Goal: Obtain resource: Download file/media

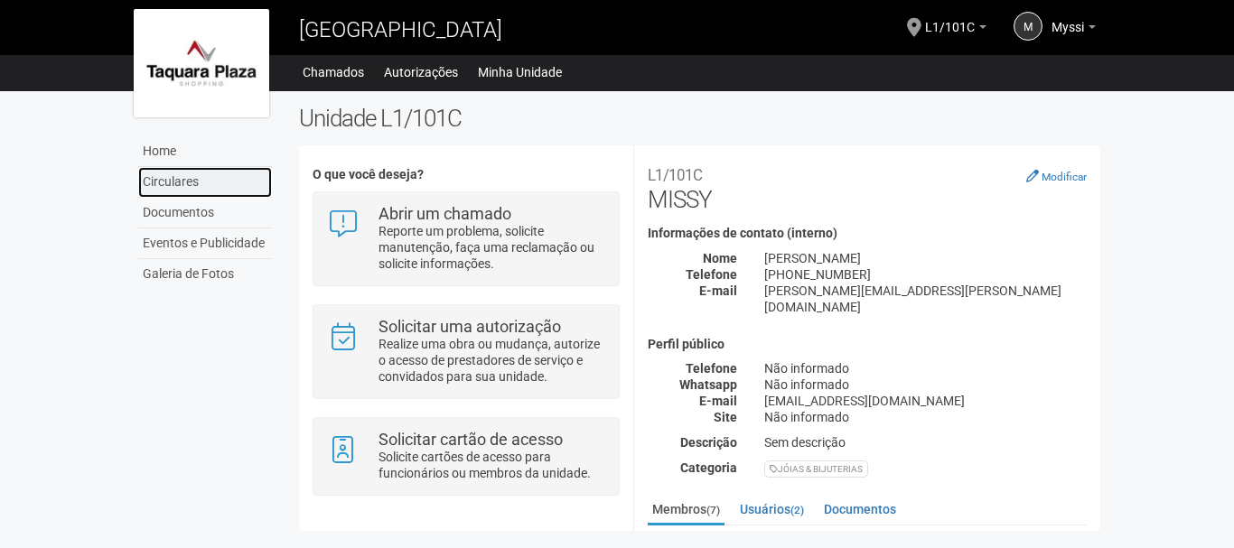
click at [196, 184] on link "Circulares" at bounding box center [205, 182] width 134 height 31
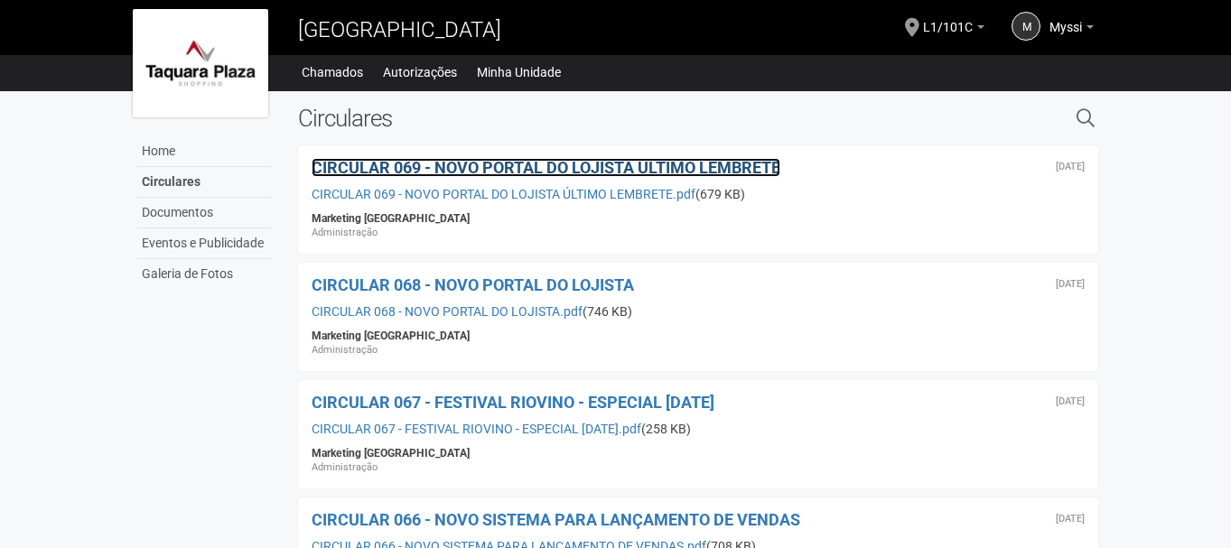
click at [547, 160] on span "CIRCULAR 069 - NOVO PORTAL DO LOJISTA ÚLTIMO LEMBRETE" at bounding box center [546, 167] width 469 height 19
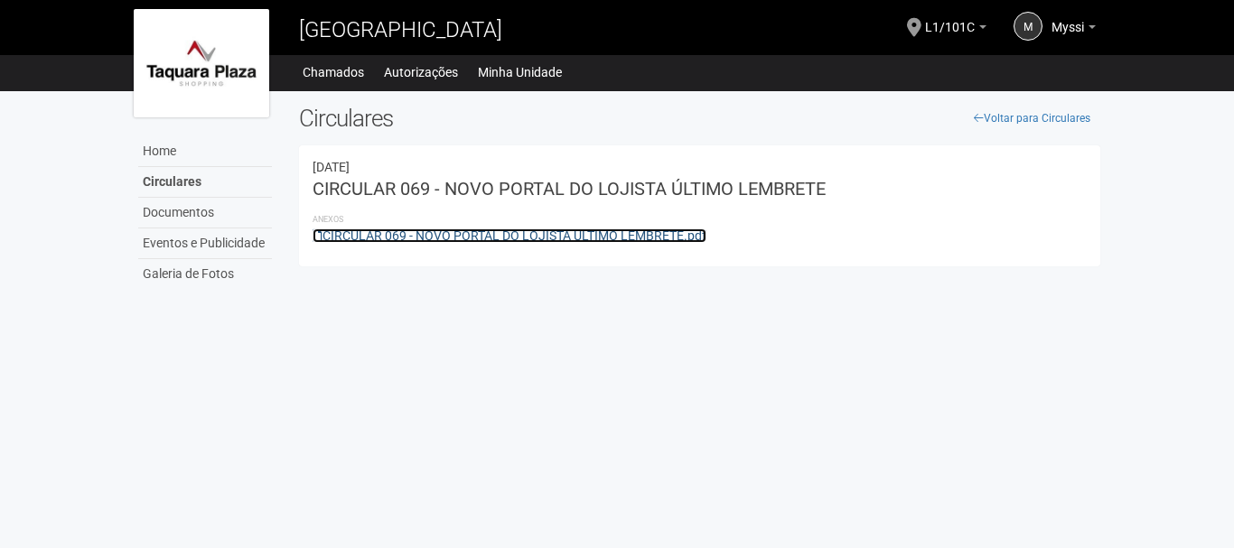
click at [541, 235] on link "CIRCULAR 069 - NOVO PORTAL DO LOJISTA ÚLTIMO LEMBRETE.pdf" at bounding box center [510, 236] width 394 height 14
click at [451, 239] on link "CIRCULAR 069 - NOVO PORTAL DO LOJISTA ÚLTIMO LEMBRETE.pdf" at bounding box center [510, 236] width 394 height 14
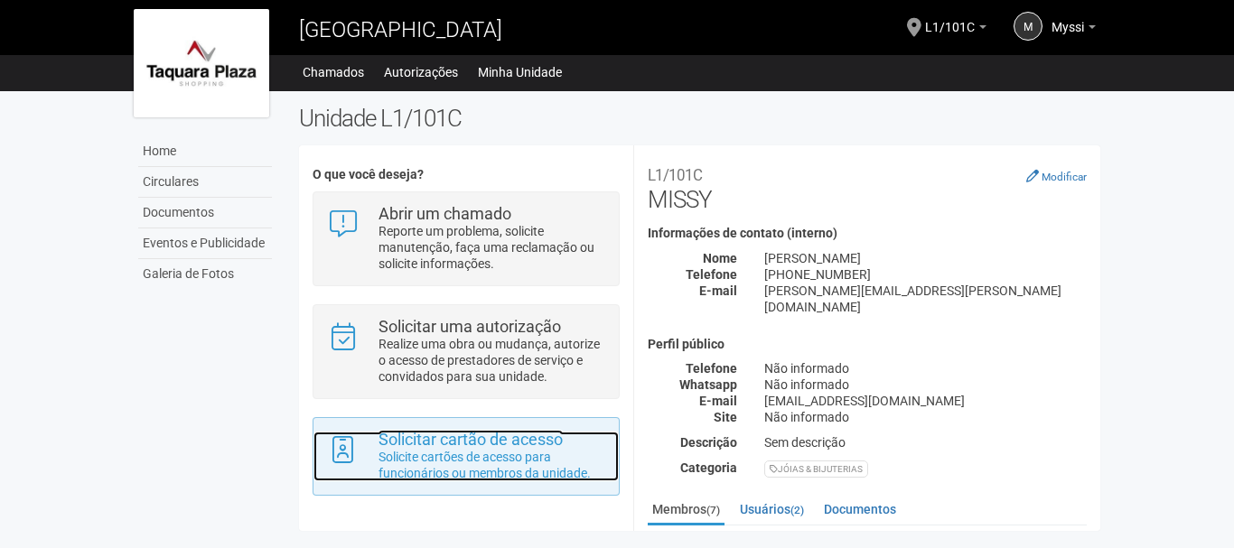
click at [606, 442] on div "Solicitar cartão de acesso Solicite cartões de acesso para funcionários ou memb…" at bounding box center [492, 457] width 254 height 50
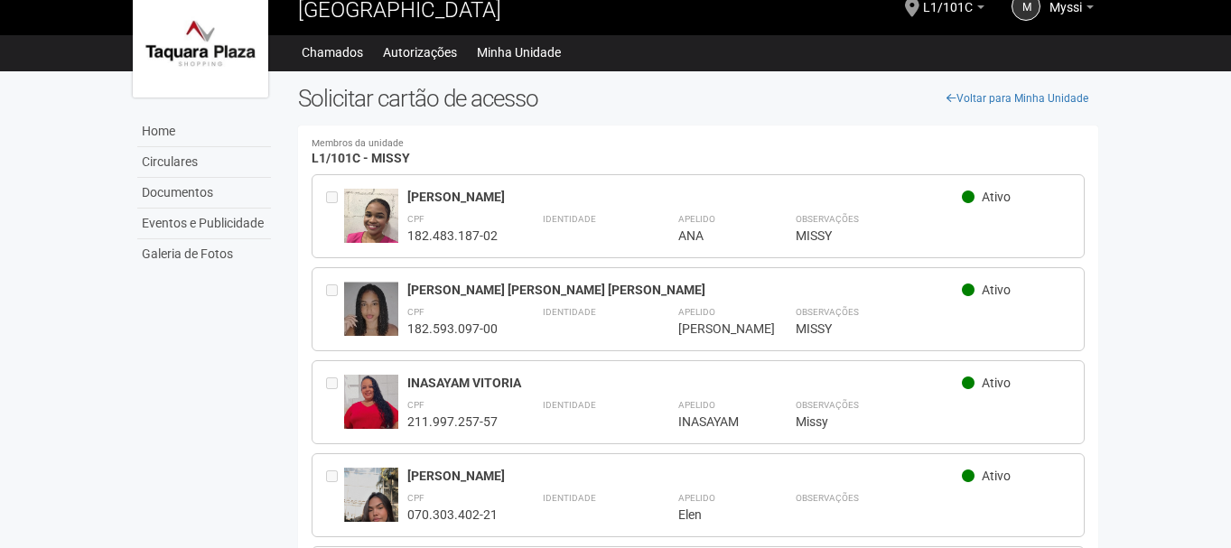
scroll to position [15, 0]
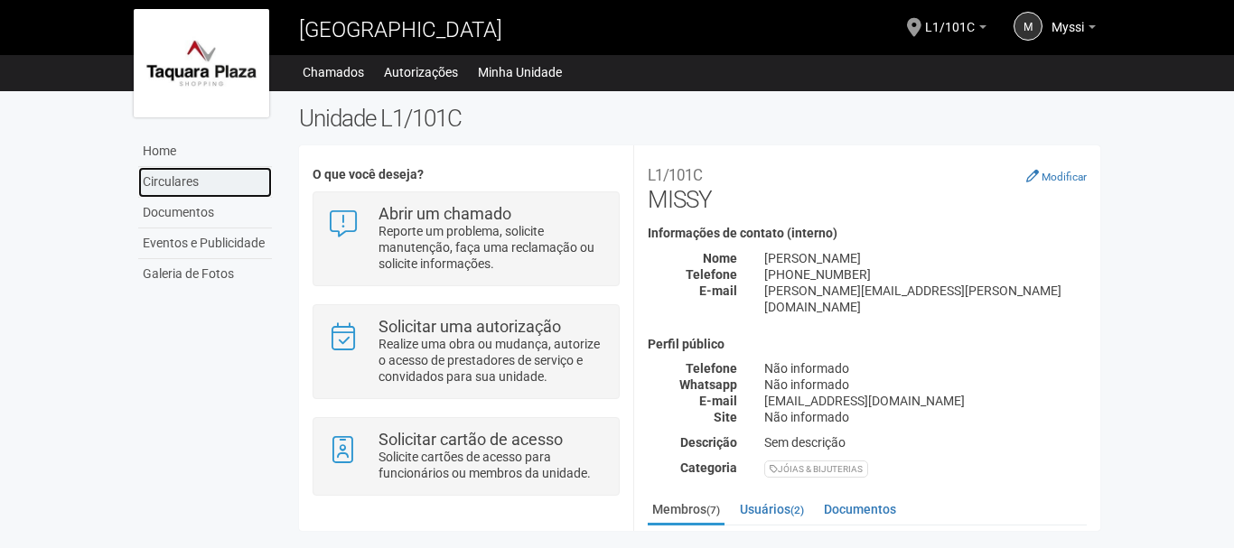
click at [215, 172] on link "Circulares" at bounding box center [205, 182] width 134 height 31
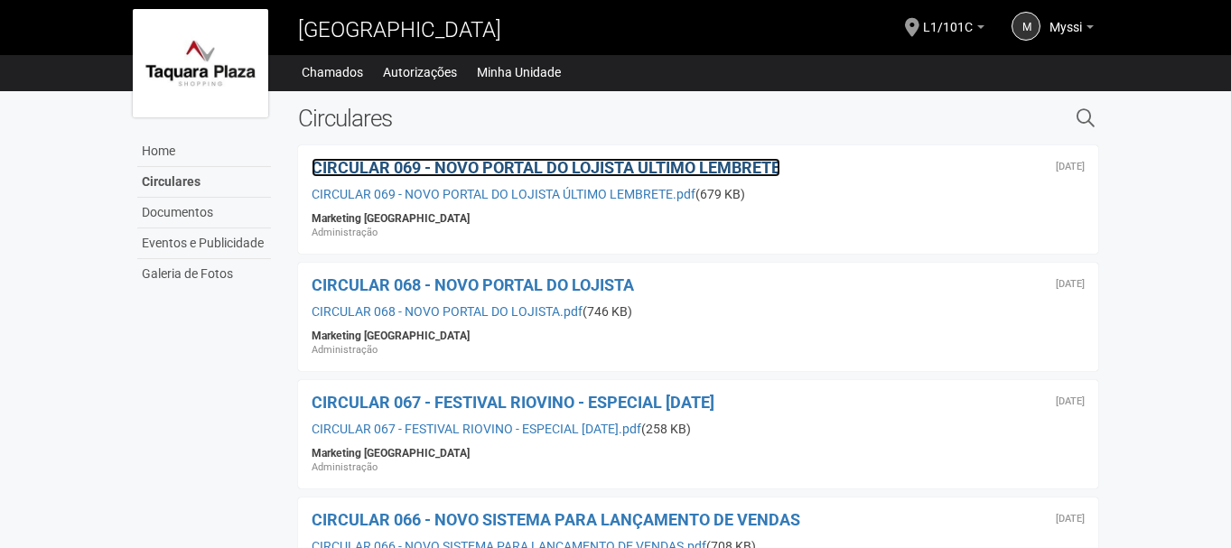
click at [552, 160] on span "CIRCULAR 069 - NOVO PORTAL DO LOJISTA ÚLTIMO LEMBRETE" at bounding box center [546, 167] width 469 height 19
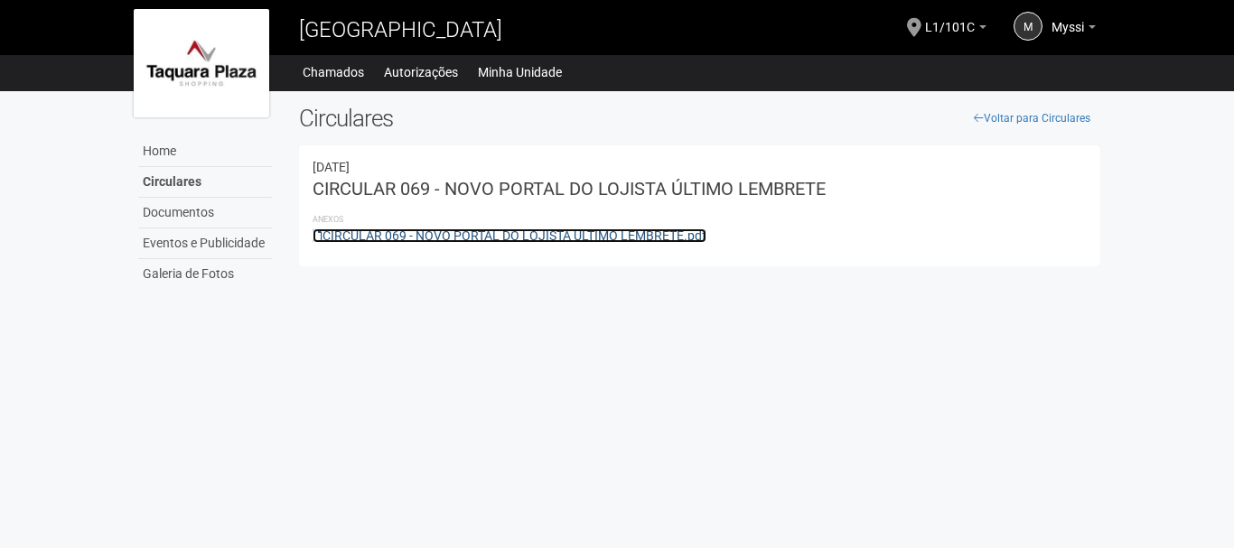
click at [528, 231] on link "CIRCULAR 069 - NOVO PORTAL DO LOJISTA ÚLTIMO LEMBRETE.pdf" at bounding box center [510, 236] width 394 height 14
click at [648, 234] on link "CIRCULAR 069 - NOVO PORTAL DO LOJISTA ÚLTIMO LEMBRETE.pdf" at bounding box center [510, 236] width 394 height 14
